Goal: Find specific page/section: Find specific page/section

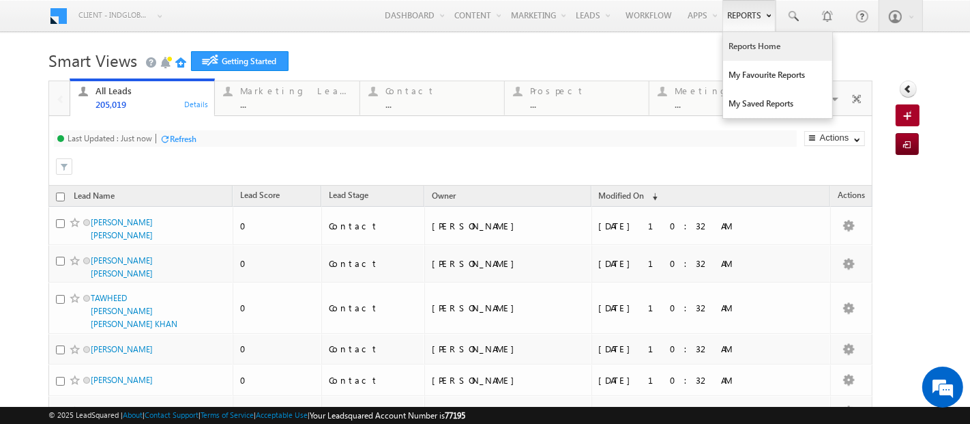
click at [723, 57] on link "Reports Home" at bounding box center [777, 46] width 109 height 29
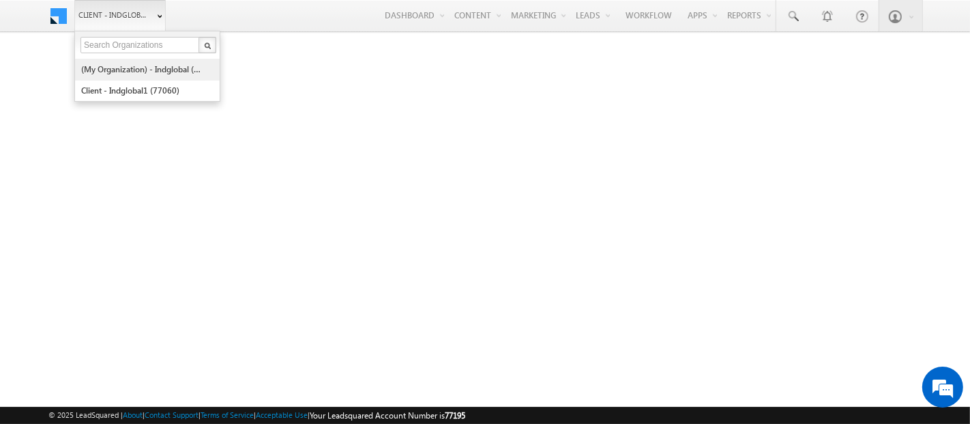
click at [126, 73] on link "(My Organization) - indglobal (48060)" at bounding box center [143, 69] width 125 height 21
